Goal: Information Seeking & Learning: Learn about a topic

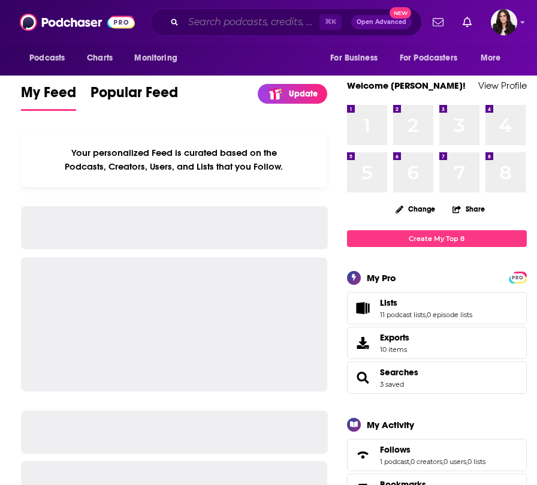
click at [209, 21] on input "Search podcasts, credits, & more..." at bounding box center [251, 22] width 136 height 19
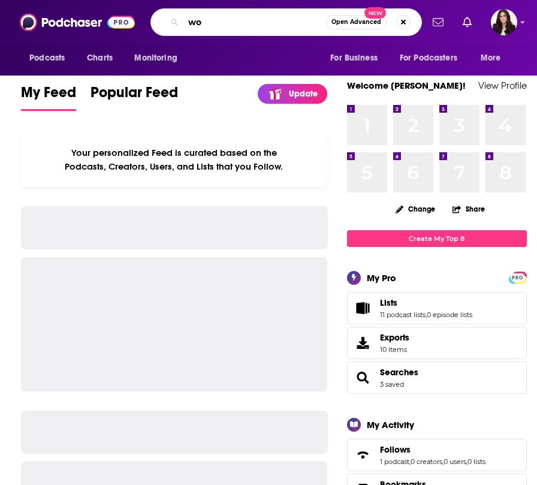
type input "w"
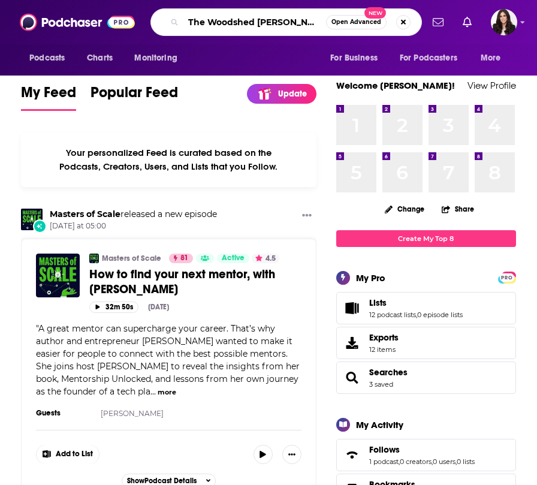
type input "The Woodshed [PERSON_NAME]"
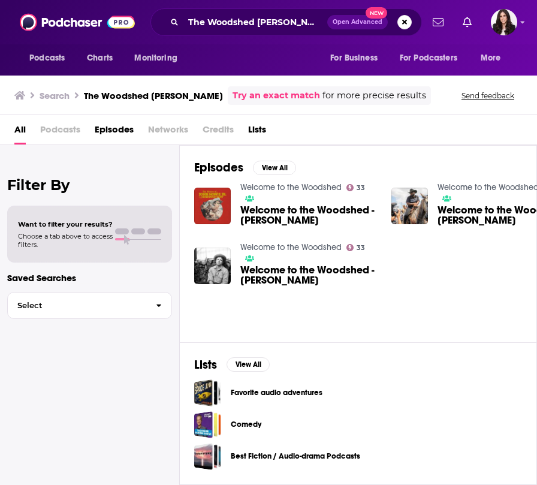
click at [332, 270] on span "Welcome to the Woodshed - [PERSON_NAME]" at bounding box center [308, 275] width 137 height 20
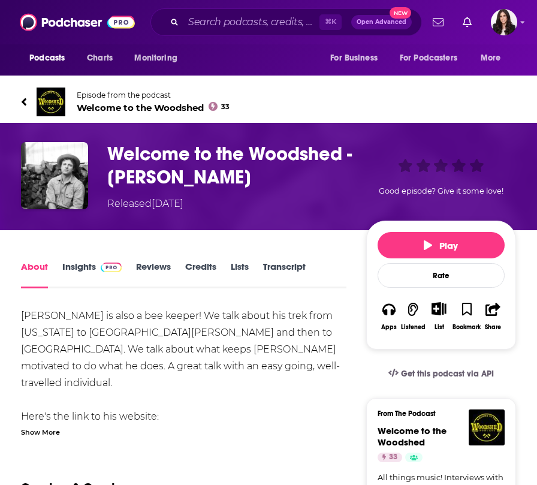
click at [159, 107] on span "Welcome to the Woodshed 33" at bounding box center [153, 107] width 153 height 11
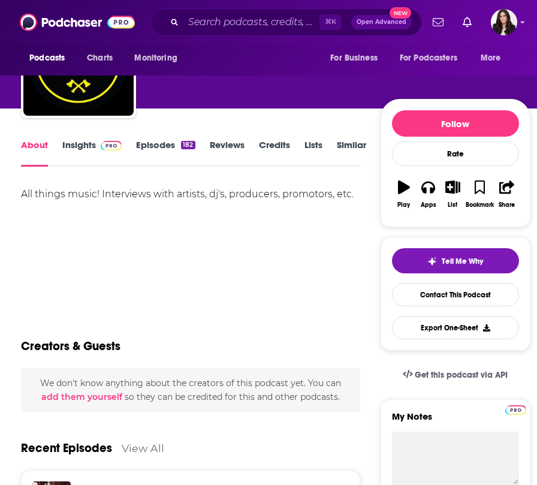
scroll to position [76, 0]
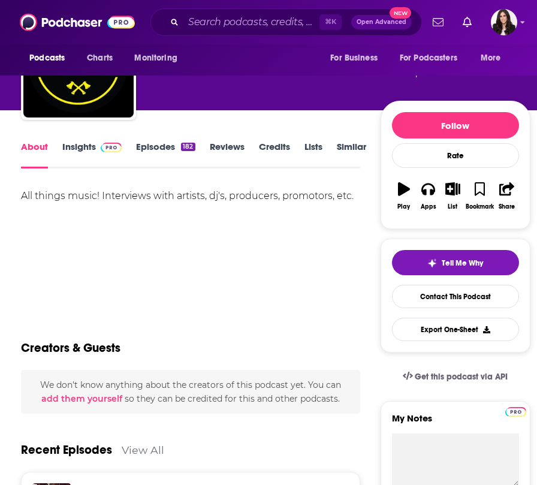
click at [84, 144] on link "Insights" at bounding box center [91, 155] width 59 height 28
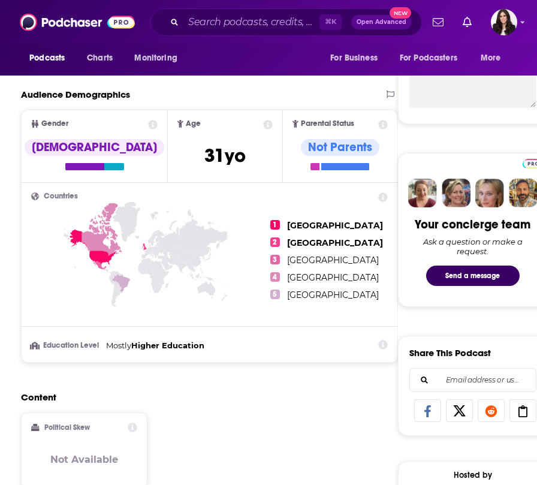
scroll to position [461, 0]
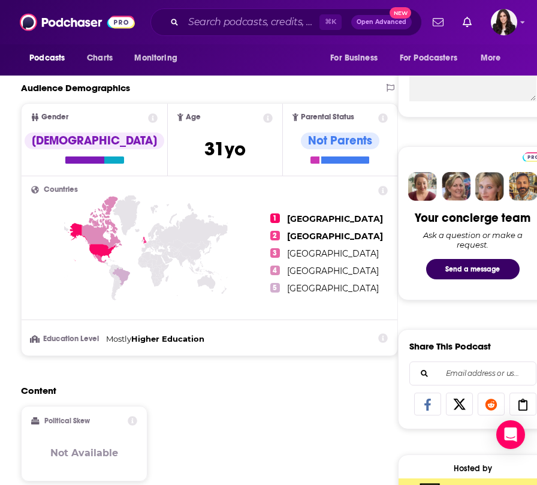
click at [222, 410] on div "Content Political Skew Not Available" at bounding box center [209, 438] width 377 height 106
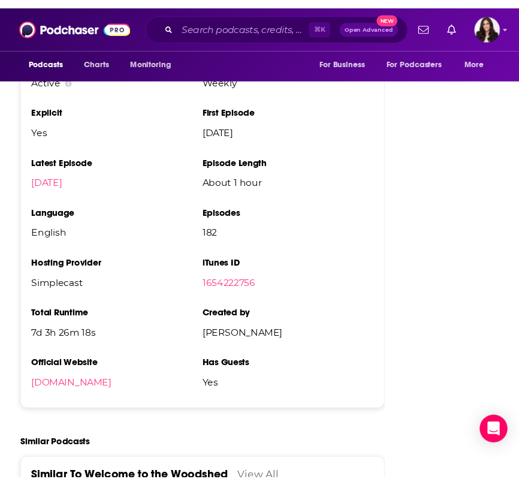
scroll to position [1589, 0]
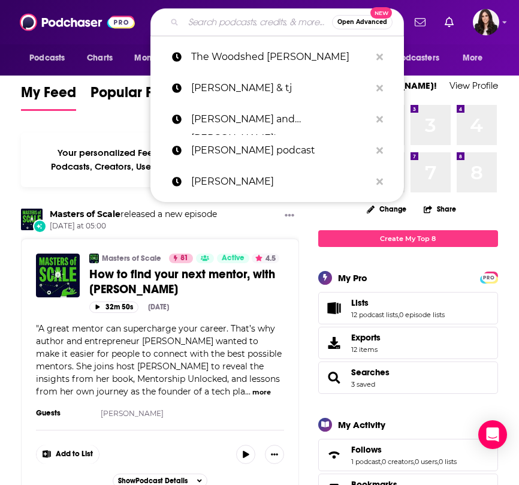
click at [203, 25] on input "Search podcasts, credits, & more..." at bounding box center [257, 22] width 149 height 19
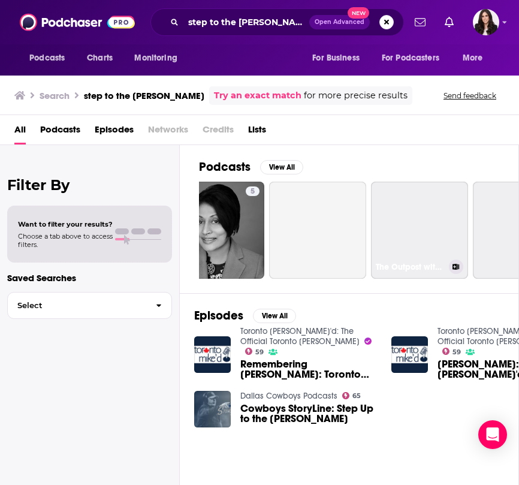
scroll to position [0, 349]
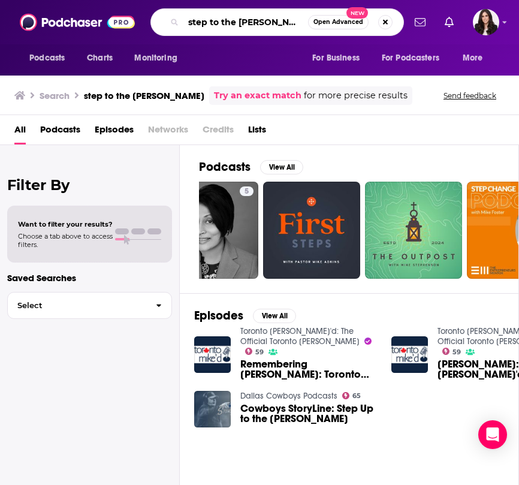
drag, startPoint x: 270, startPoint y: 23, endPoint x: 180, endPoint y: 22, distance: 89.3
click at [180, 22] on div "step to the mike Open Advanced New" at bounding box center [277, 22] width 254 height 28
type input "fallen media"
